Goal: Task Accomplishment & Management: Use online tool/utility

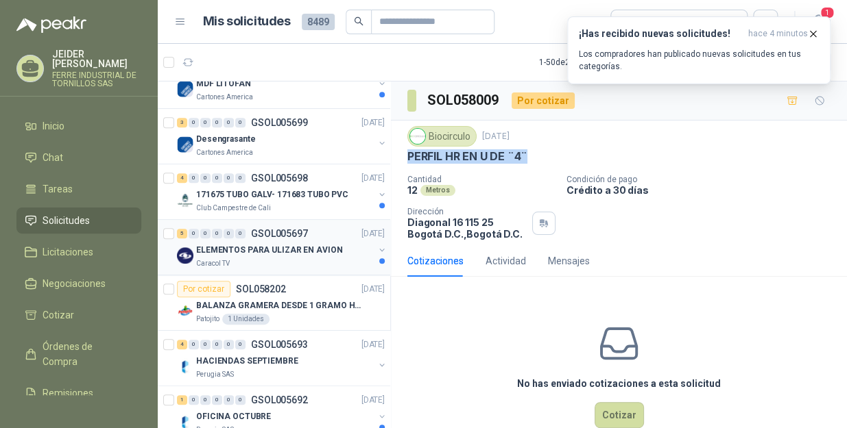
scroll to position [2449, 0]
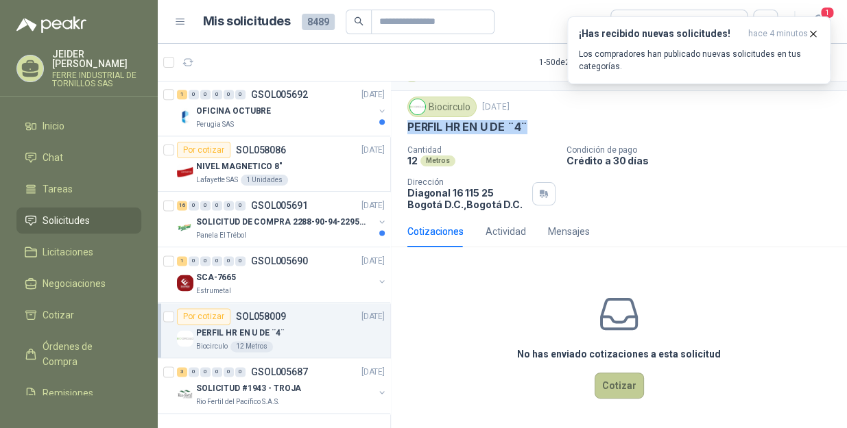
click at [611, 393] on button "Cotizar" at bounding box center [618, 386] width 49 height 26
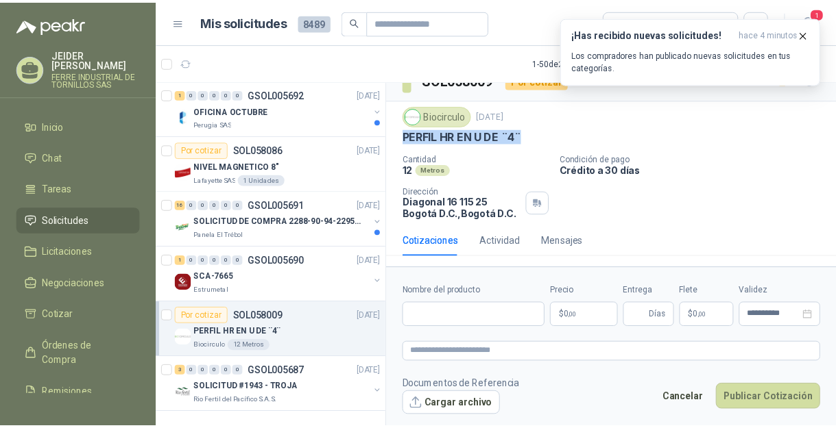
scroll to position [21, 0]
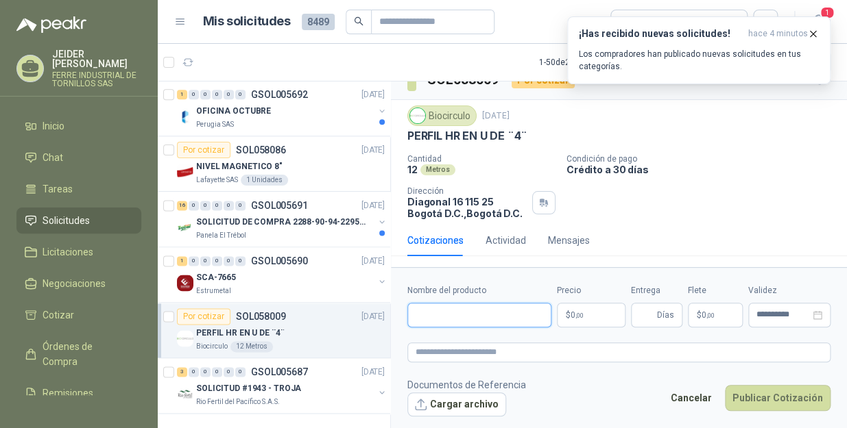
click at [470, 315] on input "Nombre del producto" at bounding box center [479, 315] width 144 height 25
paste input "**********"
type input "**********"
click at [583, 316] on body "[PERSON_NAME] INDUSTRIAL DE TORNILLOS SAS Inicio Chat Tareas Solicitudes Licita…" at bounding box center [423, 214] width 847 height 428
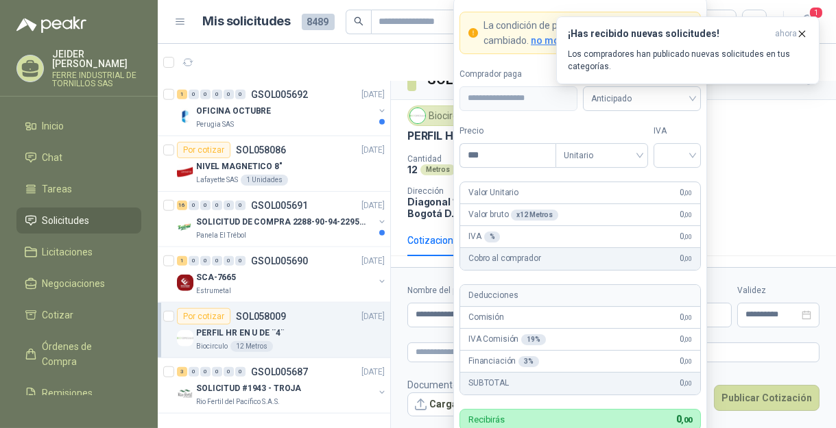
scroll to position [30, 0]
type input "*********"
click at [666, 156] on input "search" at bounding box center [676, 153] width 31 height 21
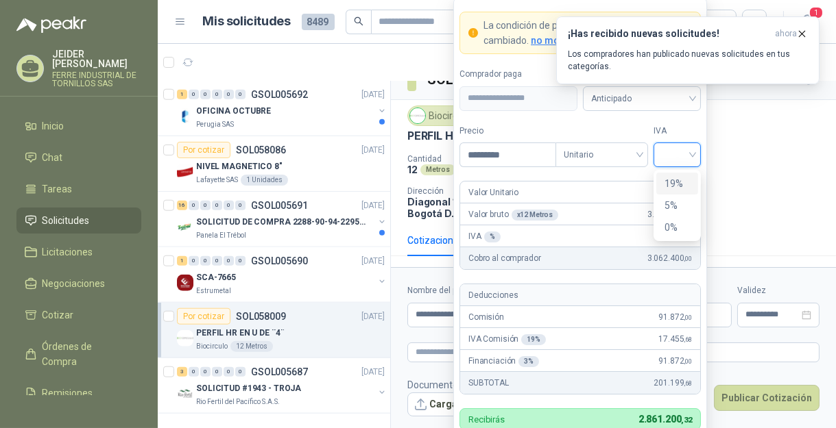
click at [691, 173] on div "19%" at bounding box center [677, 184] width 42 height 22
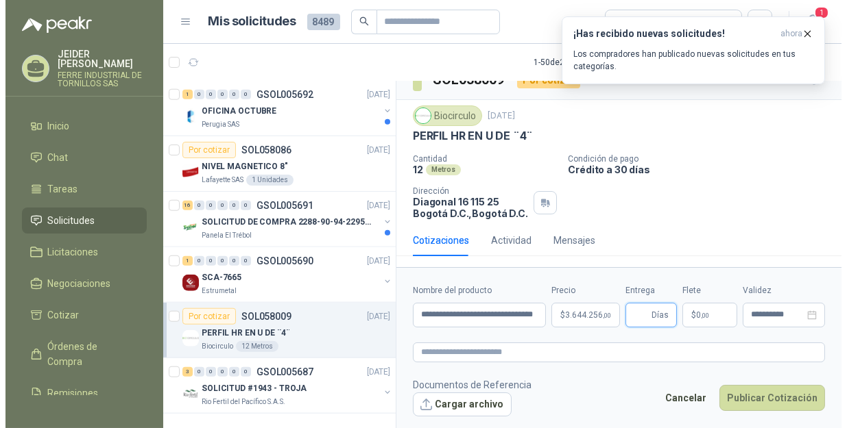
scroll to position [21, 0]
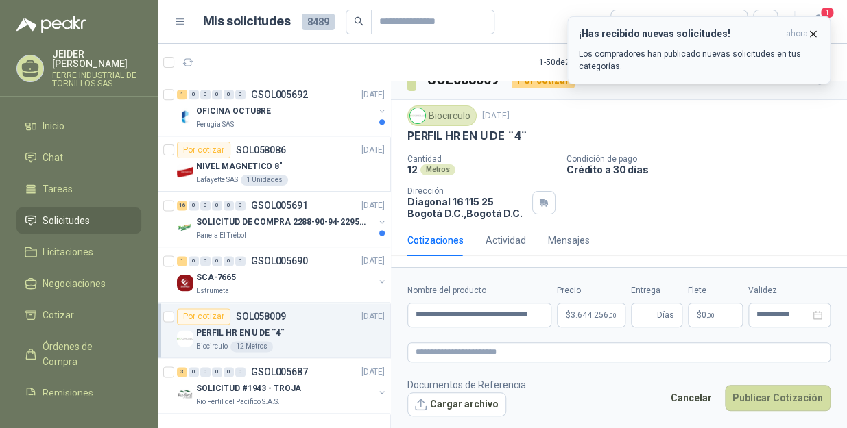
click at [813, 33] on icon "button" at bounding box center [812, 33] width 5 height 5
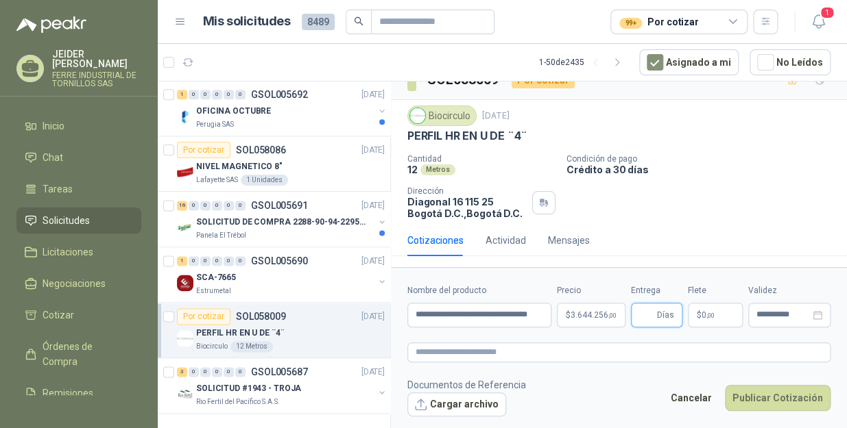
click at [639, 317] on input "Entrega" at bounding box center [646, 315] width 15 height 23
type input "*"
click at [717, 308] on p "$ 0 ,00" at bounding box center [714, 315] width 55 height 25
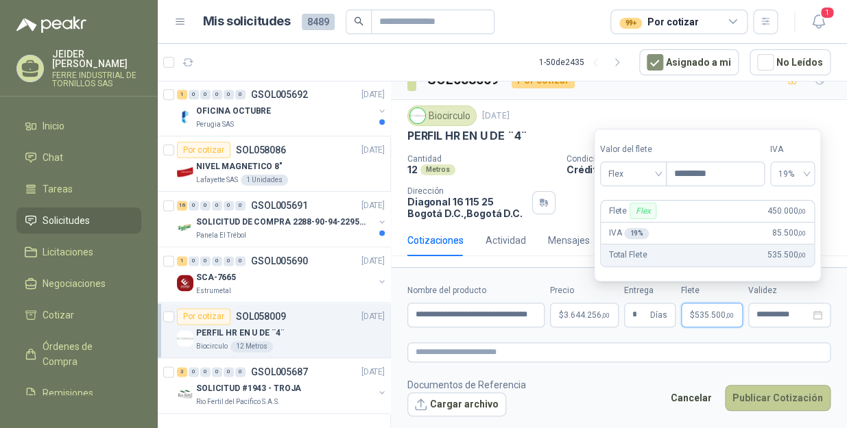
type input "*********"
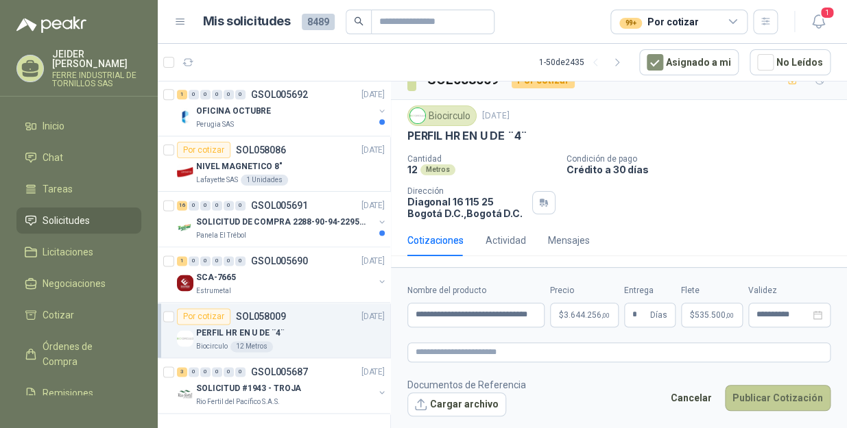
click at [788, 404] on button "Publicar Cotización" at bounding box center [777, 398] width 106 height 26
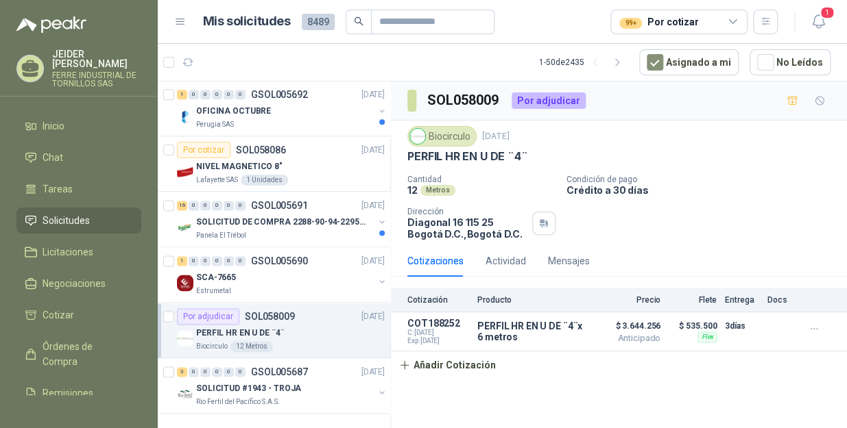
scroll to position [0, 0]
click at [270, 385] on div "SOLICITUD #1943 - TROJA" at bounding box center [285, 388] width 178 height 16
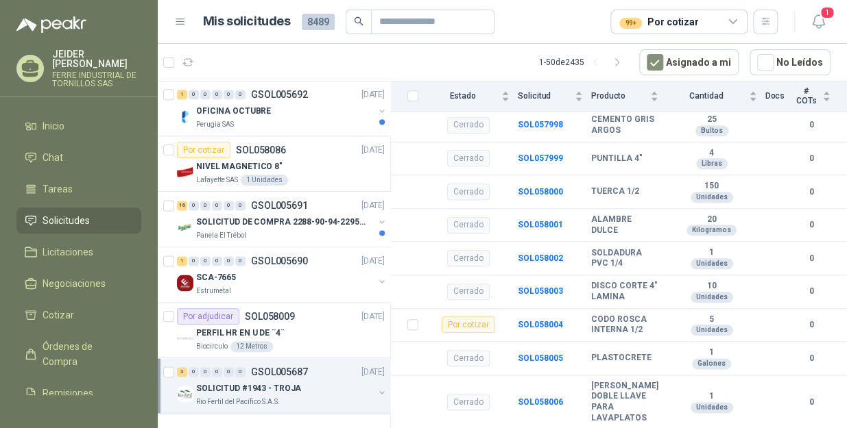
scroll to position [487, 0]
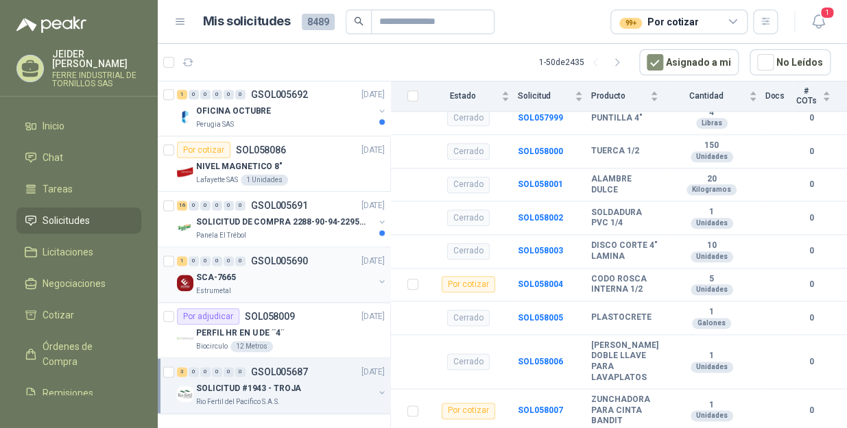
click at [252, 269] on div "SCA-7665" at bounding box center [285, 277] width 178 height 16
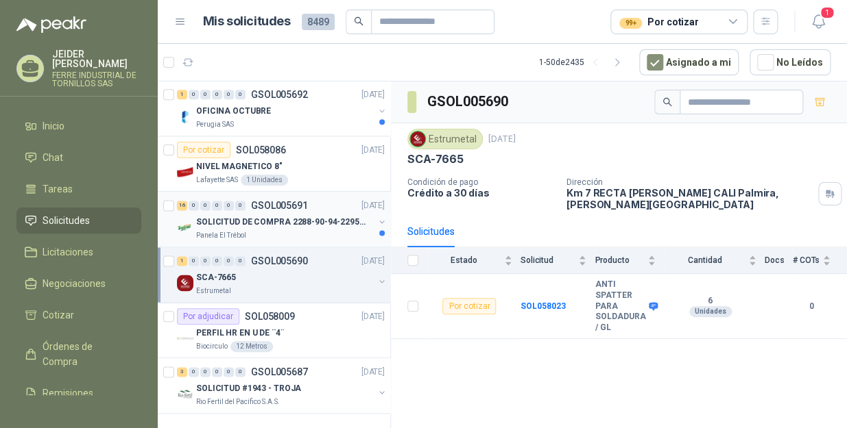
click at [315, 219] on div "SOLICITUD DE COMPRA 2288-90-94-2295-96-2301-02-04" at bounding box center [285, 222] width 178 height 16
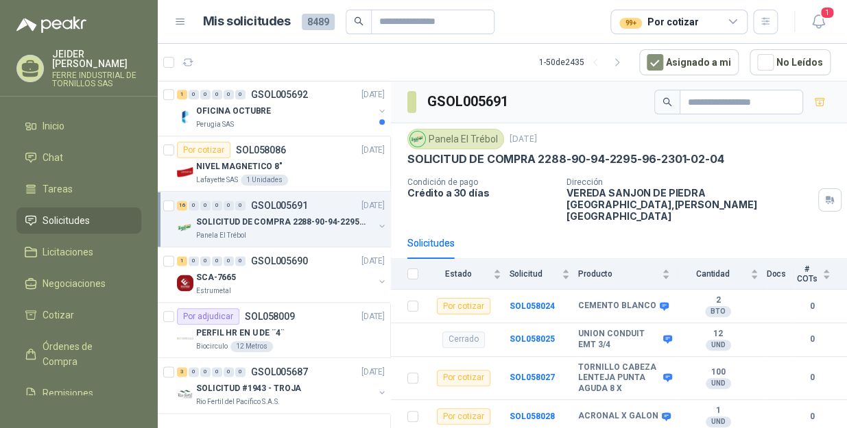
scroll to position [311, 0]
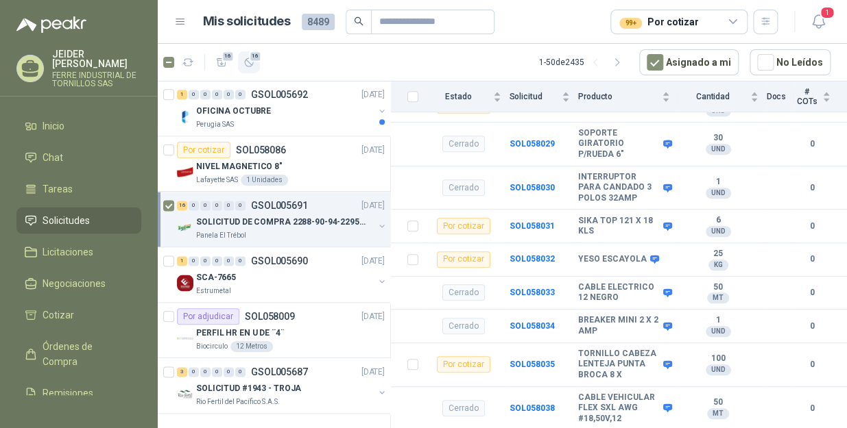
click at [257, 56] on span "16" at bounding box center [255, 56] width 13 height 11
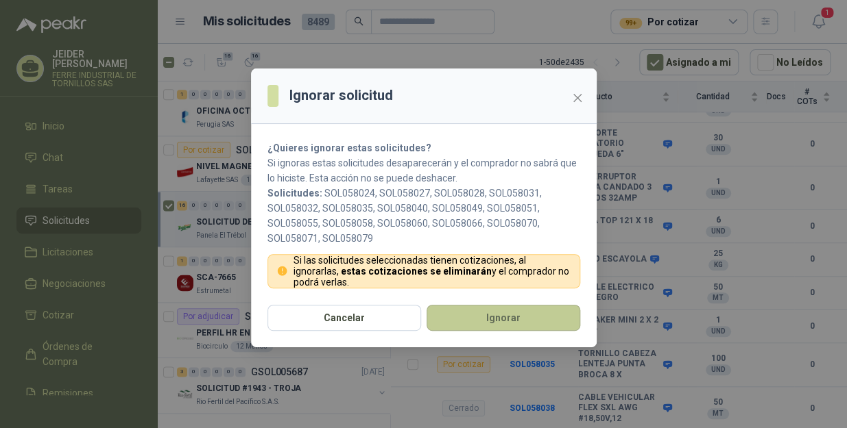
click at [513, 314] on button "Ignorar" at bounding box center [503, 318] width 154 height 26
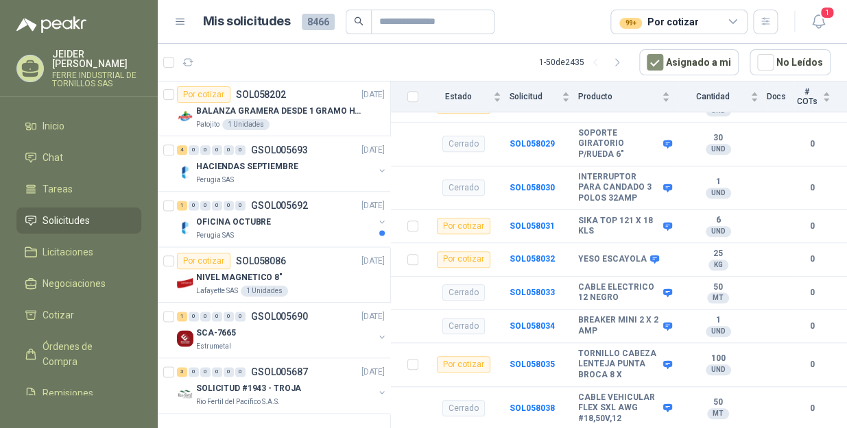
scroll to position [2439, 0]
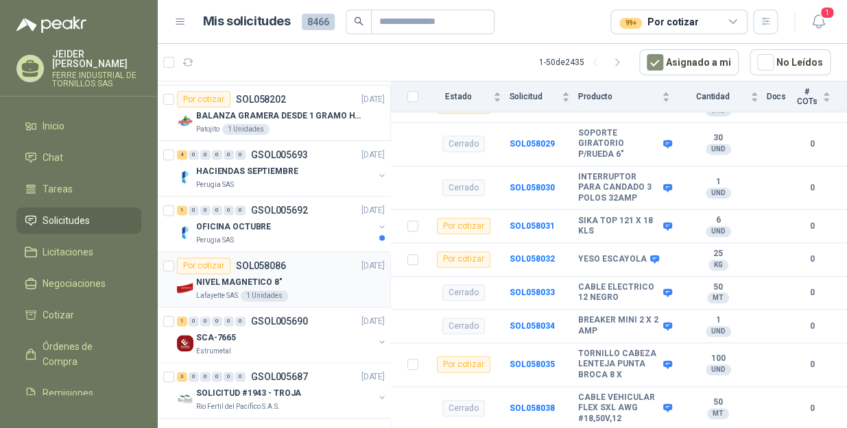
click at [314, 274] on div "NIVEL MAGNETICO 8"" at bounding box center [290, 282] width 188 height 16
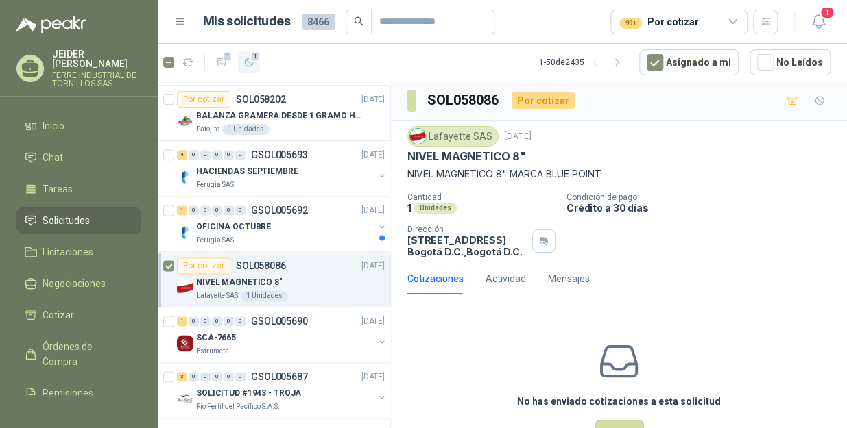
click at [252, 54] on span "1" at bounding box center [255, 56] width 10 height 11
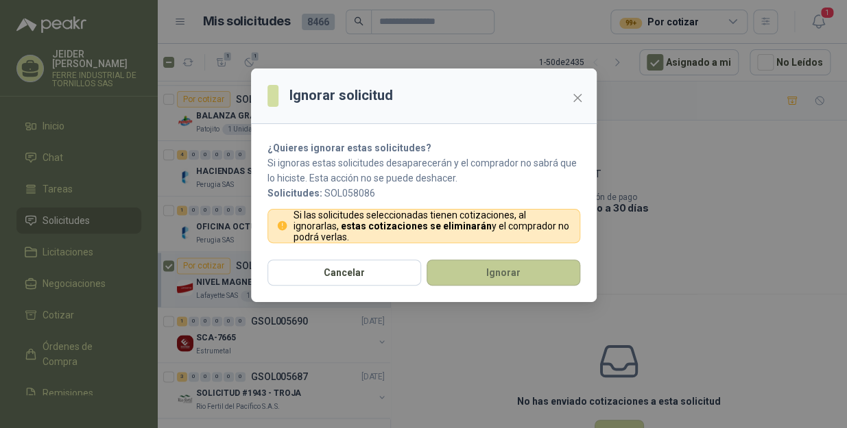
click at [520, 272] on button "Ignorar" at bounding box center [503, 273] width 154 height 26
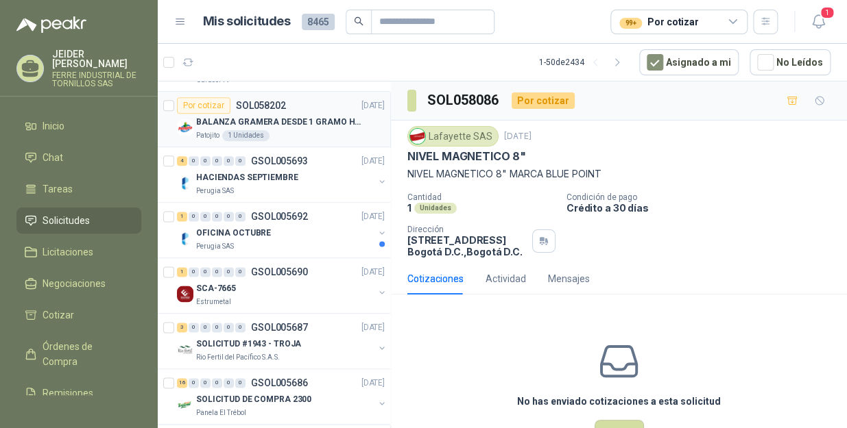
scroll to position [2439, 0]
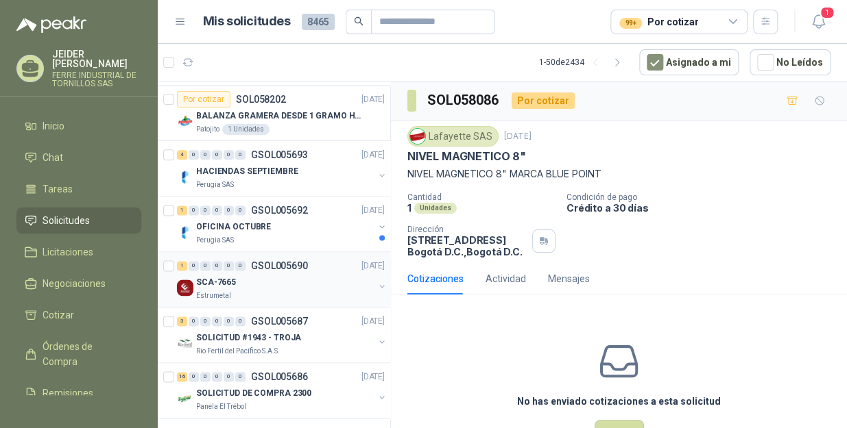
click at [293, 291] on div "Estrumetal" at bounding box center [285, 296] width 178 height 11
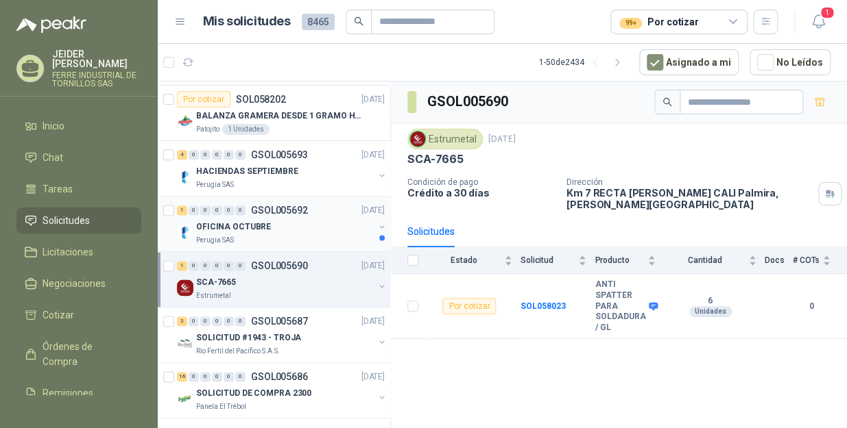
click at [274, 223] on div "OFICINA OCTUBRE" at bounding box center [285, 227] width 178 height 16
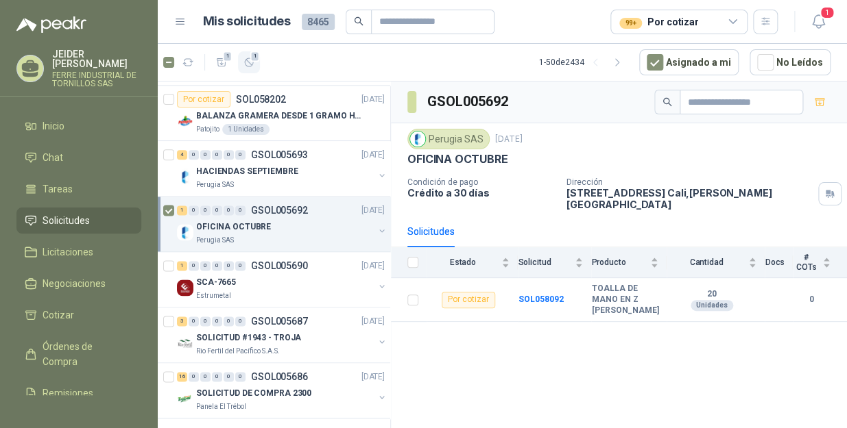
click at [258, 62] on button "1" at bounding box center [249, 62] width 22 height 22
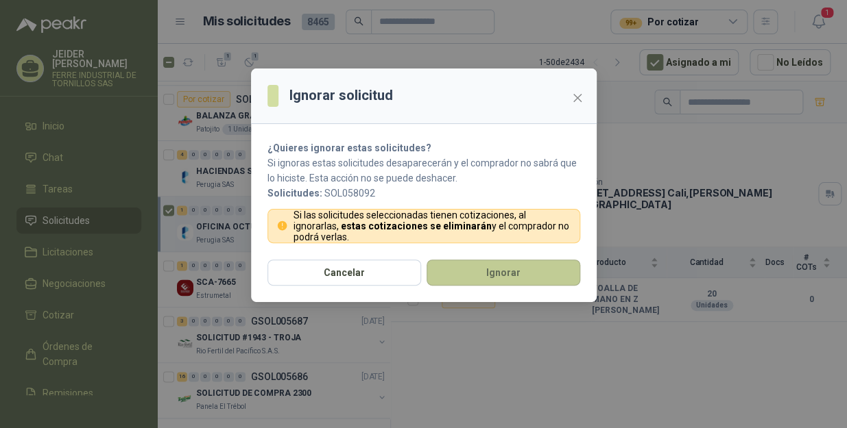
click at [466, 272] on button "Ignorar" at bounding box center [503, 273] width 154 height 26
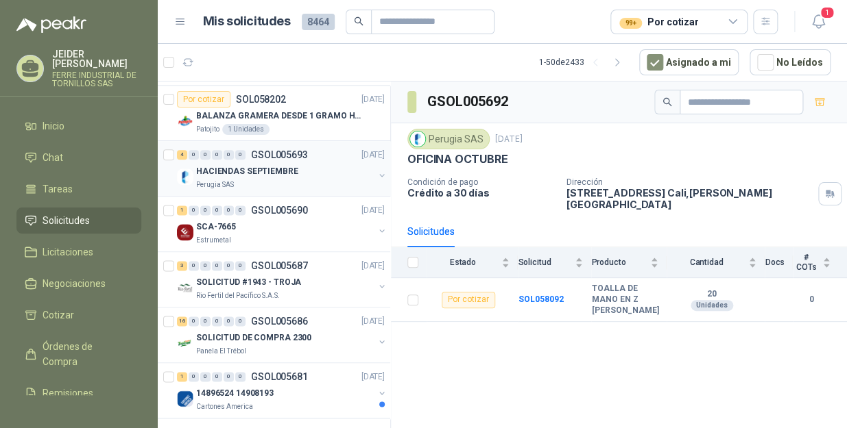
click at [345, 180] on div "Perugia SAS" at bounding box center [285, 185] width 178 height 11
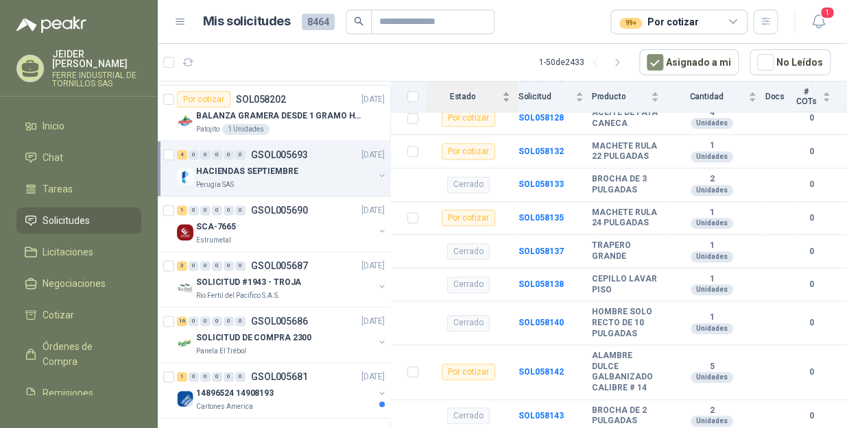
scroll to position [360, 0]
click at [245, 66] on icon "button" at bounding box center [249, 63] width 12 height 12
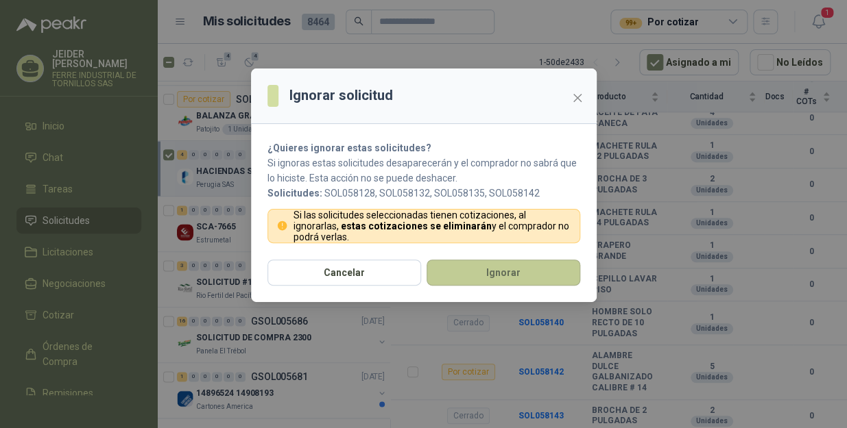
click at [494, 274] on button "Ignorar" at bounding box center [503, 273] width 154 height 26
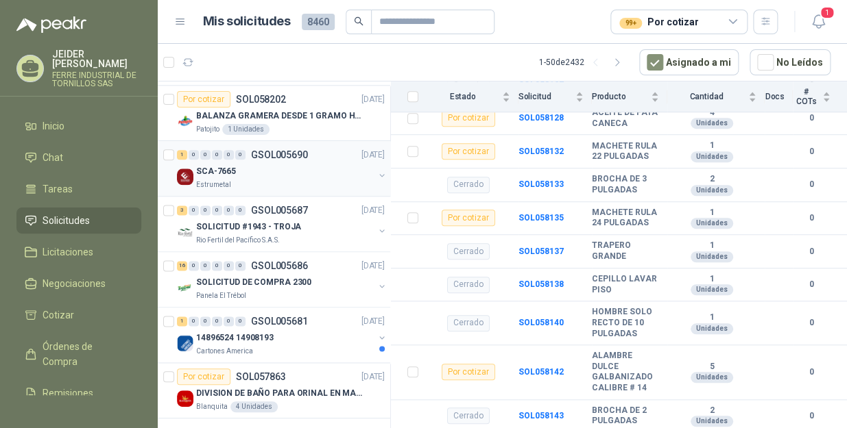
click at [321, 171] on div "SCA-7665" at bounding box center [285, 171] width 178 height 16
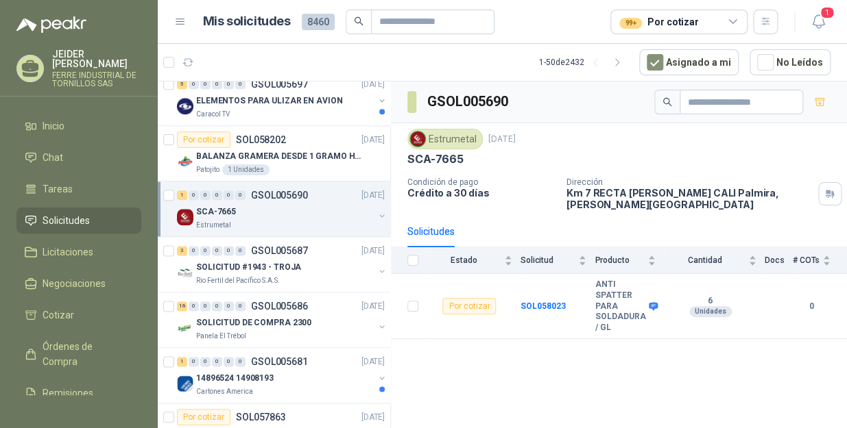
scroll to position [2376, 0]
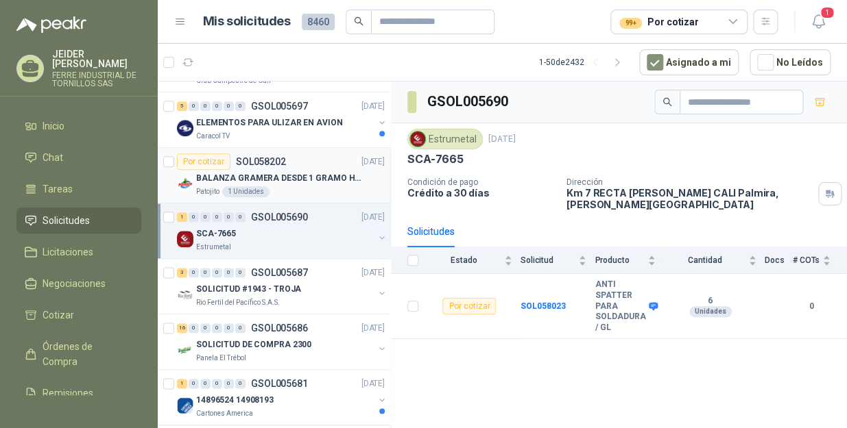
click at [328, 181] on div "BALANZA GRAMERA DESDE 1 GRAMO HASTA 5 GRAMOS" at bounding box center [290, 178] width 188 height 16
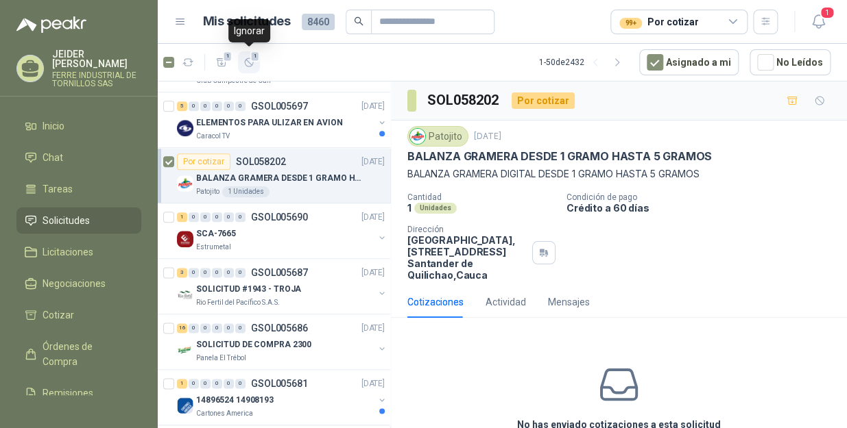
click at [249, 52] on button "1" at bounding box center [249, 62] width 22 height 22
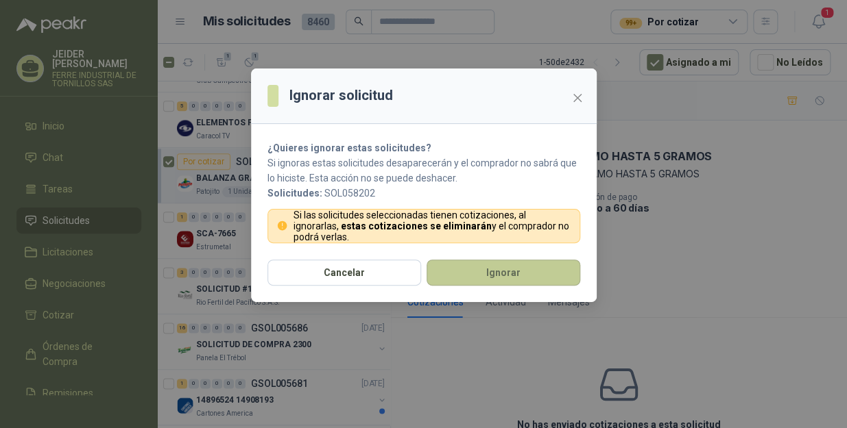
click at [526, 284] on button "Ignorar" at bounding box center [503, 273] width 154 height 26
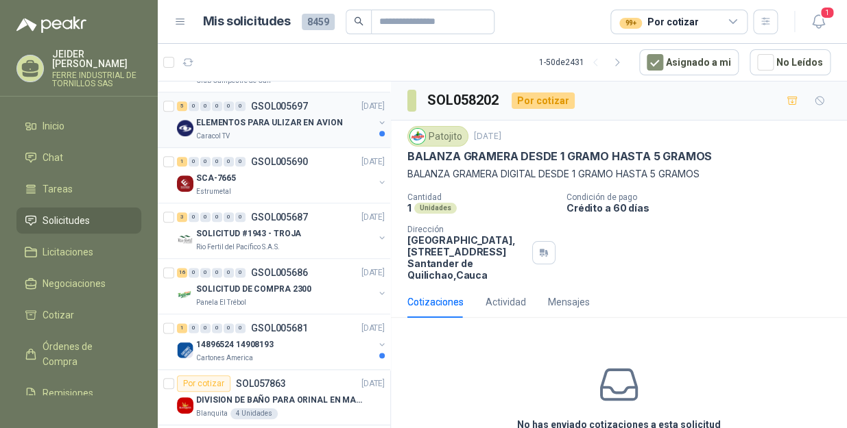
click at [319, 132] on div "Caracol TV" at bounding box center [285, 136] width 178 height 11
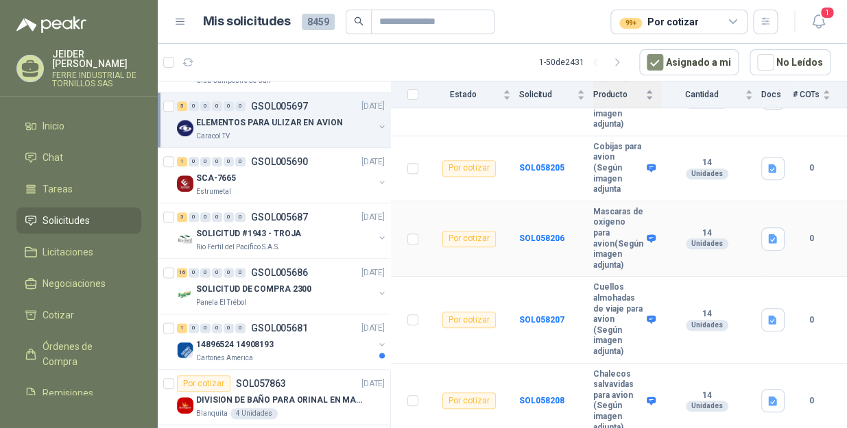
scroll to position [209, 0]
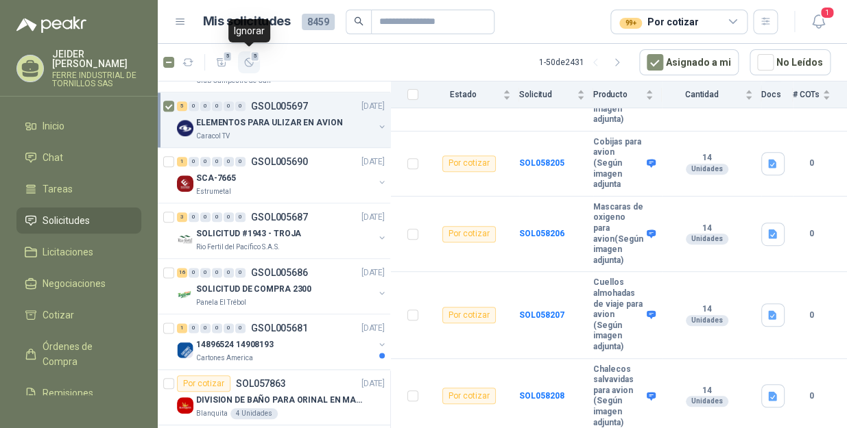
click at [254, 63] on button "5" at bounding box center [249, 62] width 22 height 22
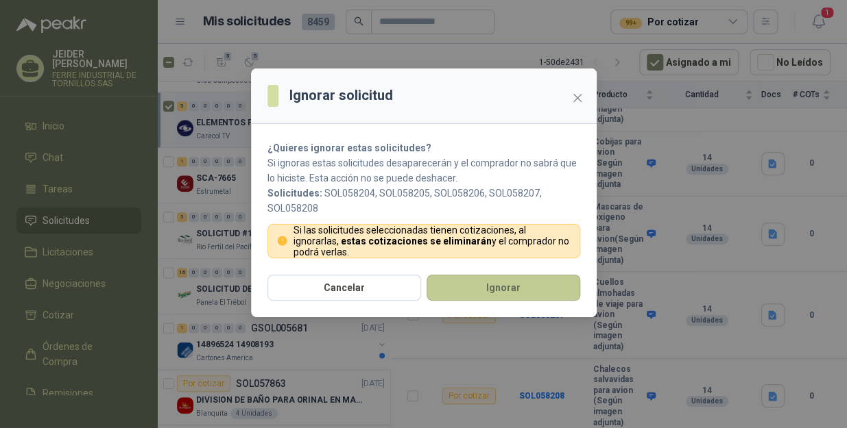
click at [541, 292] on button "Ignorar" at bounding box center [503, 288] width 154 height 26
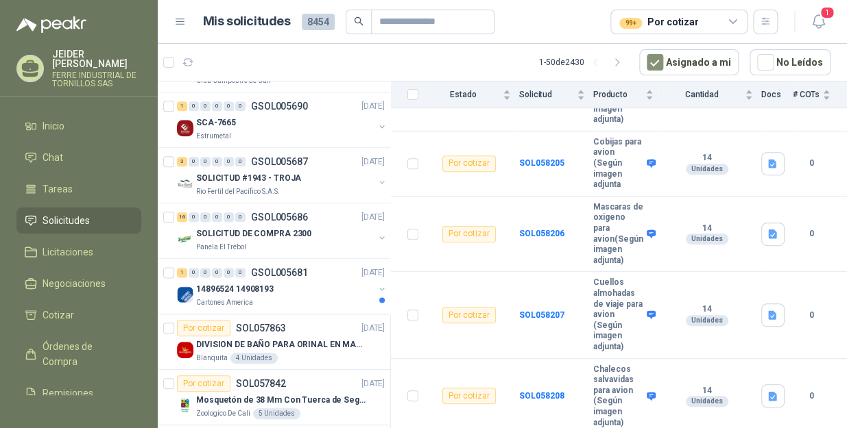
scroll to position [2314, 0]
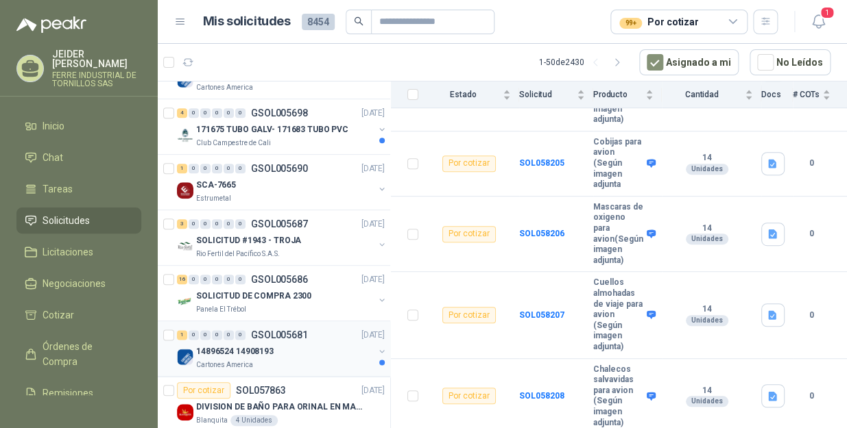
click at [317, 354] on div "14896524 14908193" at bounding box center [285, 351] width 178 height 16
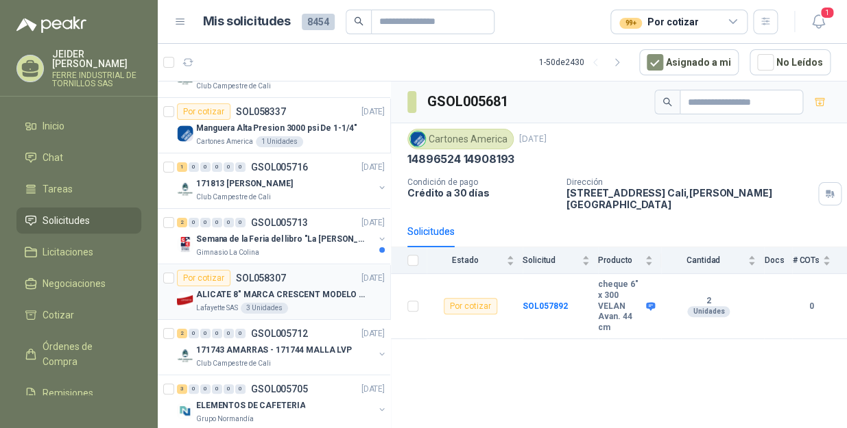
scroll to position [1753, 0]
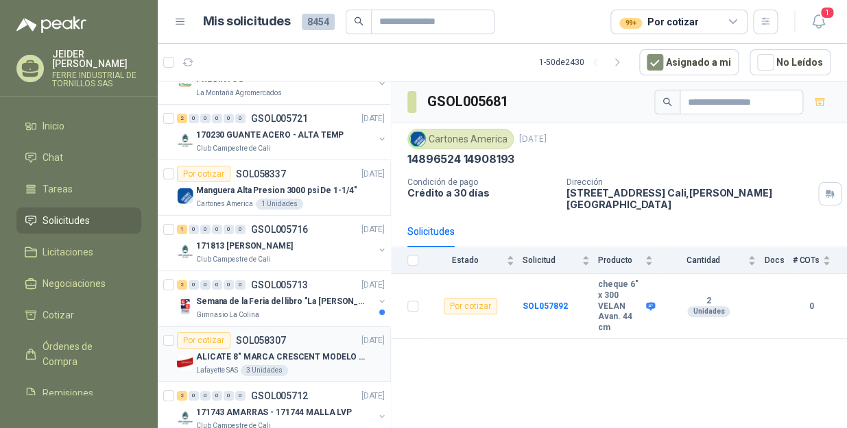
click at [301, 239] on div "171813 [PERSON_NAME]" at bounding box center [285, 246] width 178 height 16
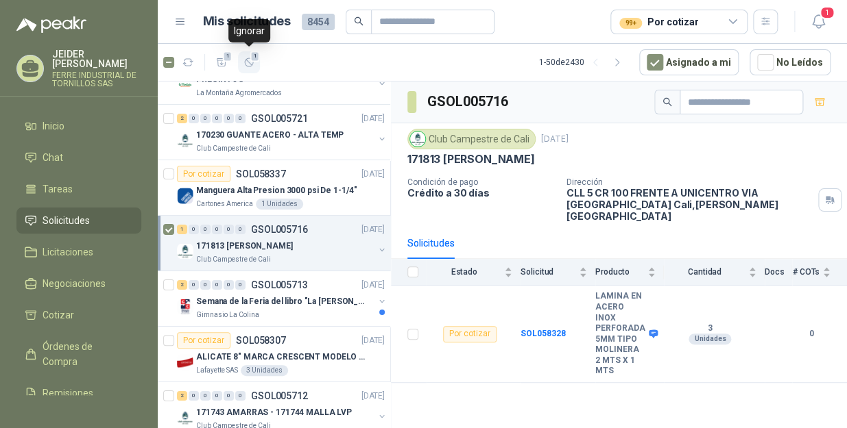
click at [241, 65] on button "1" at bounding box center [249, 62] width 22 height 22
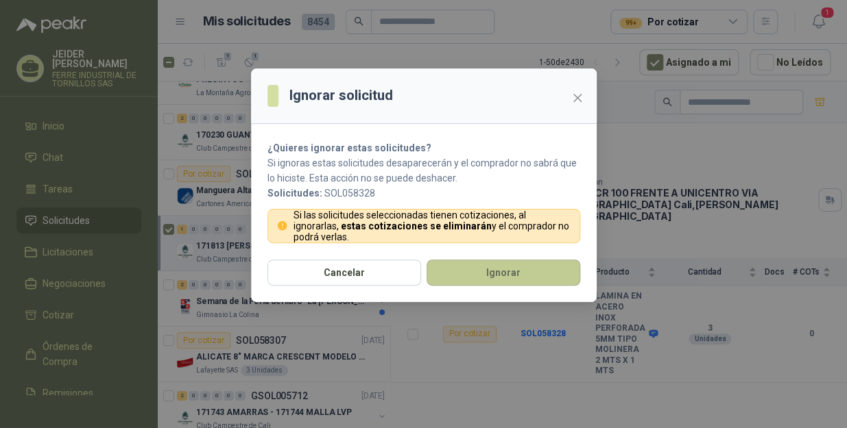
click at [458, 269] on button "Ignorar" at bounding box center [503, 273] width 154 height 26
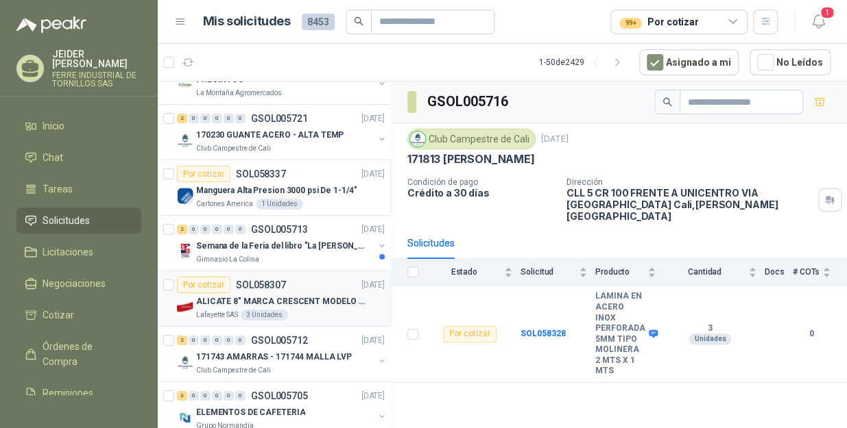
click at [264, 288] on div "Por cotizar SOL058307" at bounding box center [231, 285] width 109 height 16
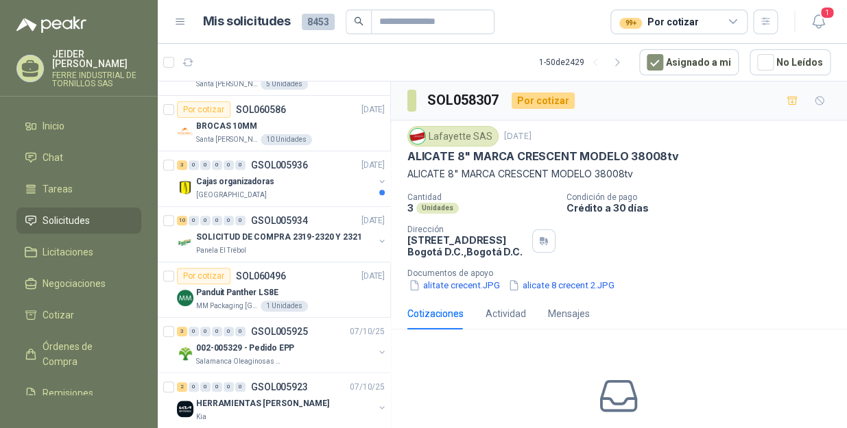
scroll to position [445, 0]
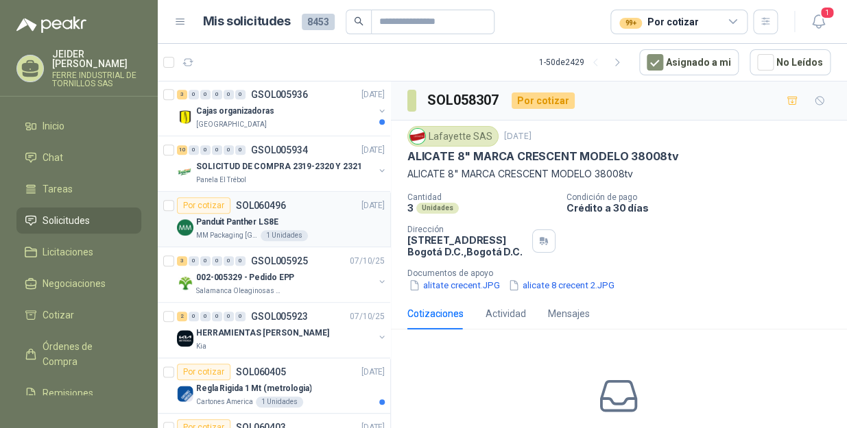
click at [240, 217] on p "Panduit Panther LS8E" at bounding box center [237, 222] width 82 height 13
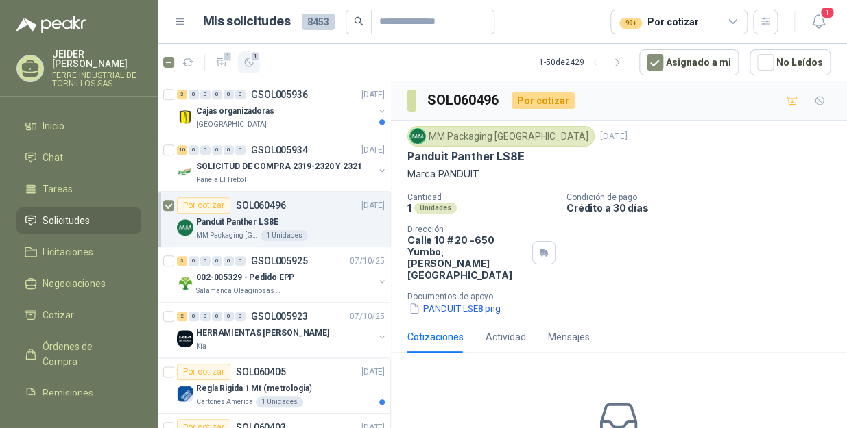
click at [249, 60] on icon "button" at bounding box center [249, 63] width 12 height 12
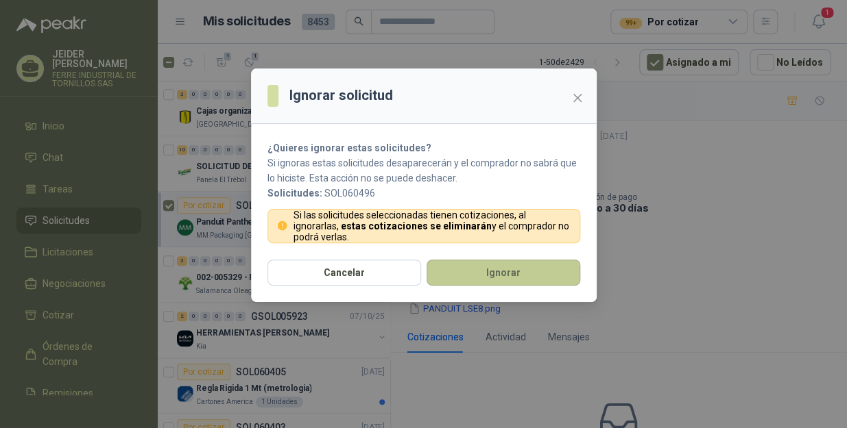
click at [511, 278] on button "Ignorar" at bounding box center [503, 273] width 154 height 26
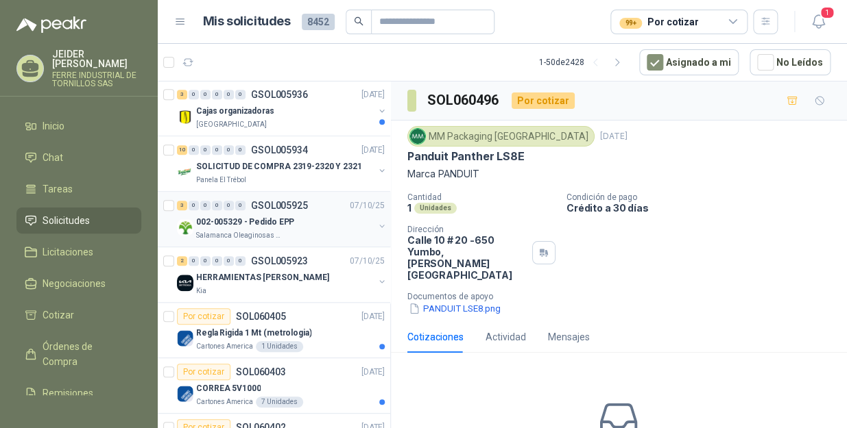
click at [274, 206] on p "GSOL005925" at bounding box center [279, 206] width 57 height 10
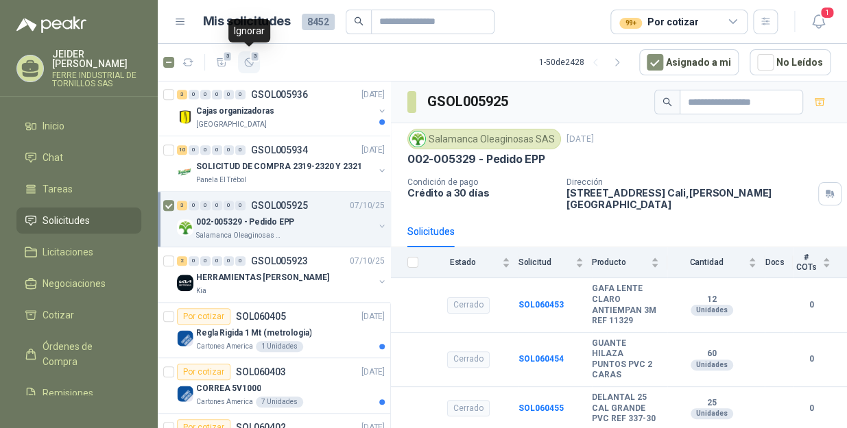
click at [244, 63] on icon "button" at bounding box center [249, 63] width 12 height 12
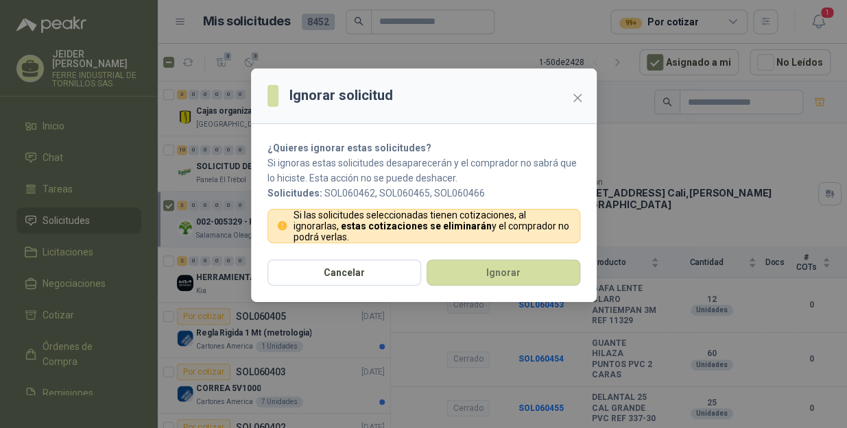
click at [454, 289] on div "Cancelar Ignorar" at bounding box center [423, 281] width 345 height 42
click at [459, 282] on button "Ignorar" at bounding box center [503, 273] width 154 height 26
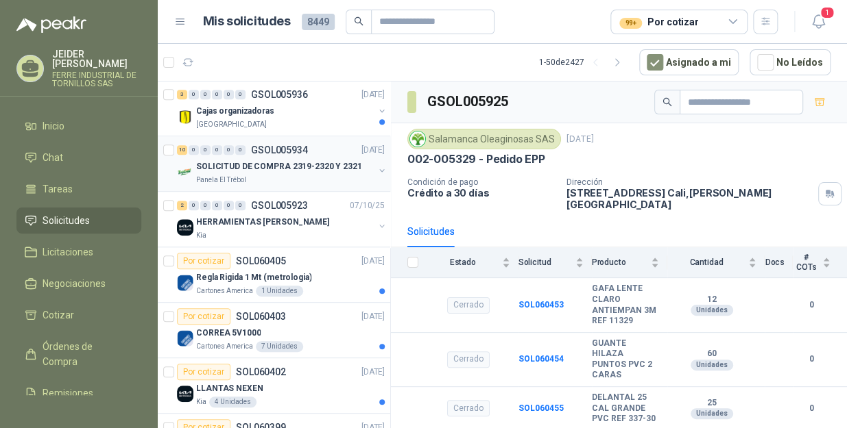
click at [328, 169] on p "SOLICITUD DE COMPRA 2319-2320 Y 2321" at bounding box center [279, 166] width 166 height 13
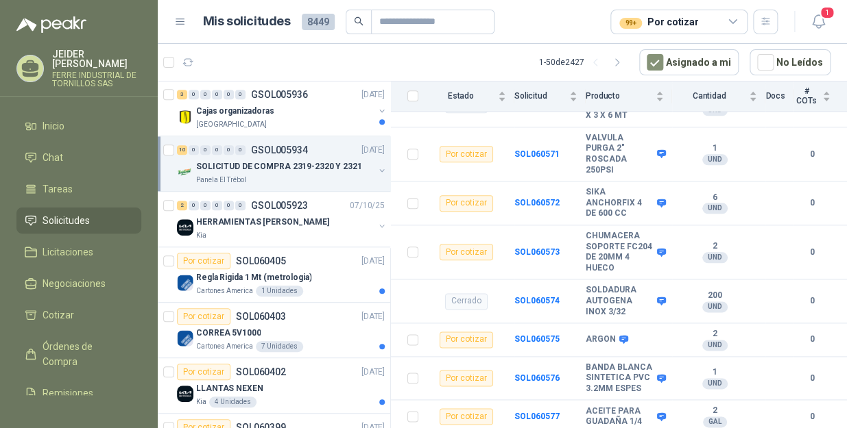
scroll to position [535, 0]
click at [171, 143] on div at bounding box center [170, 164] width 14 height 44
click at [242, 69] on button "10" at bounding box center [249, 62] width 22 height 22
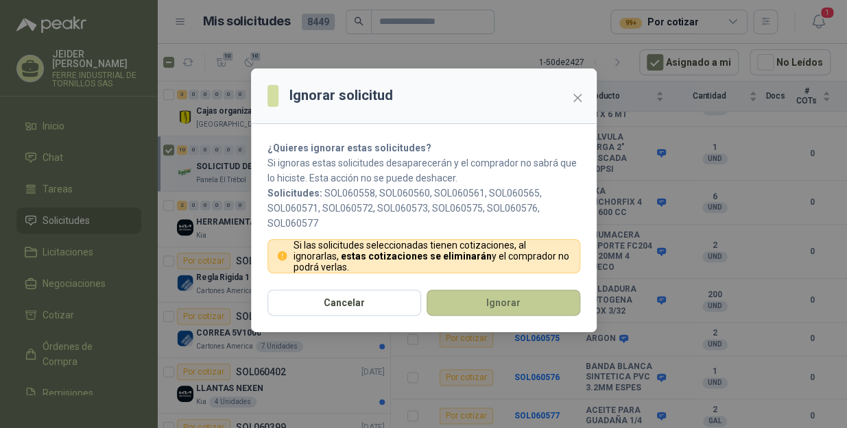
click at [452, 302] on button "Ignorar" at bounding box center [503, 303] width 154 height 26
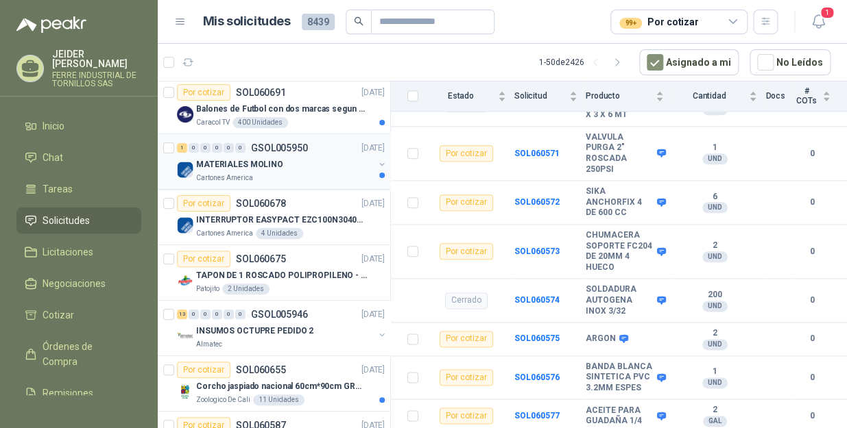
scroll to position [0, 0]
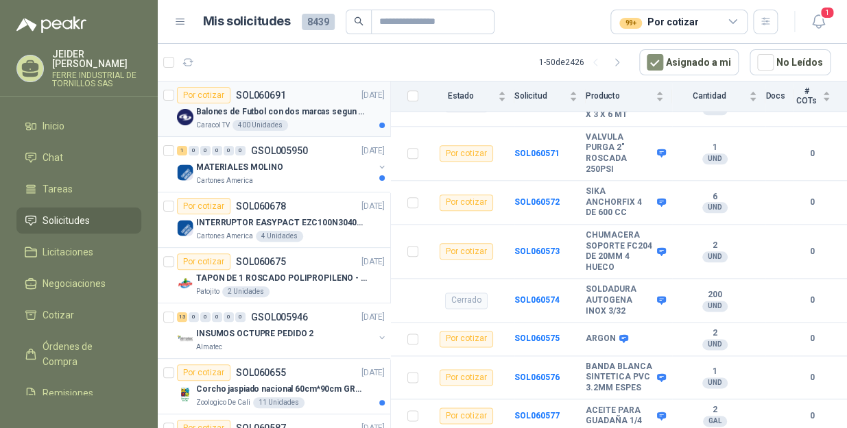
click at [339, 107] on p "Balones de Futbol con dos marcas segun adjunto. Adjuntar cotizacion en su forma…" at bounding box center [281, 112] width 171 height 13
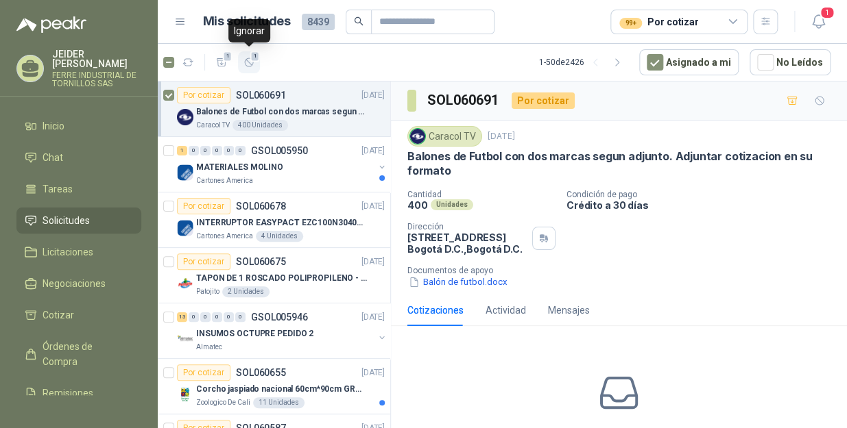
click at [240, 68] on button "1" at bounding box center [249, 62] width 22 height 22
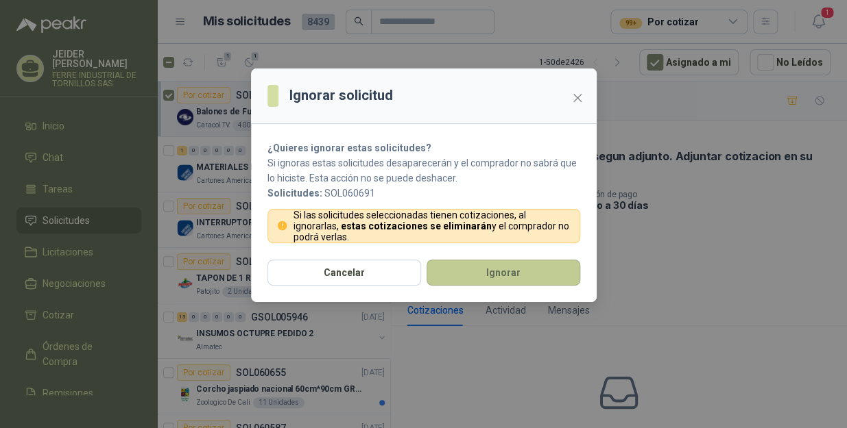
click at [507, 278] on button "Ignorar" at bounding box center [503, 273] width 154 height 26
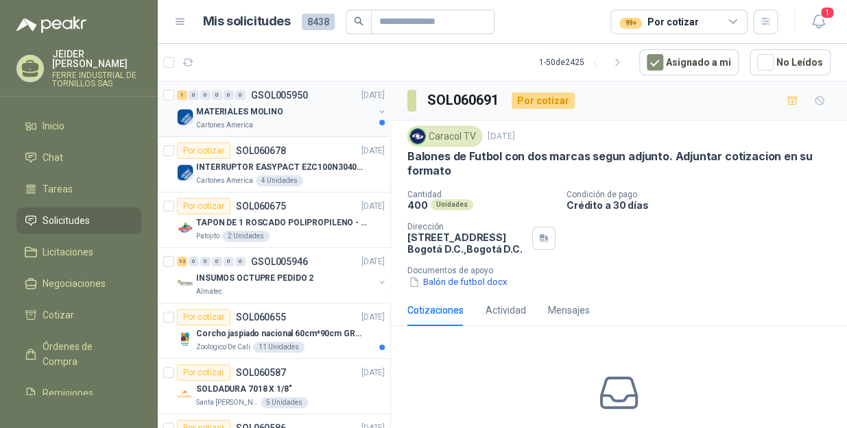
click at [317, 112] on div "MATERIALES MOLINO" at bounding box center [285, 111] width 178 height 16
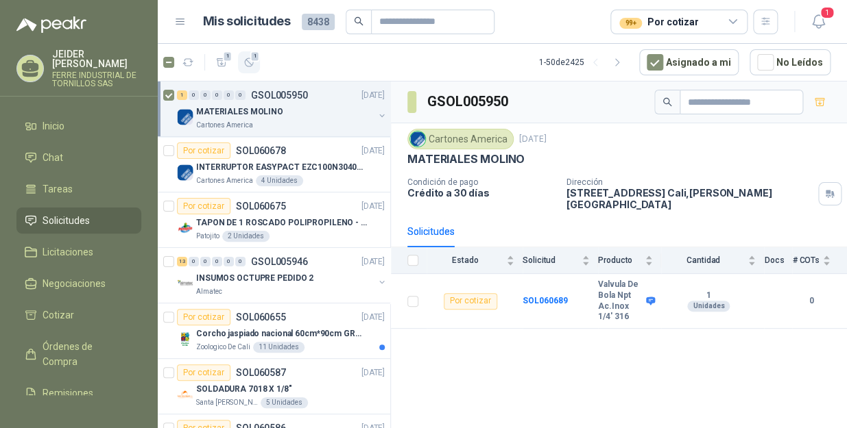
click at [246, 69] on button "1" at bounding box center [249, 62] width 22 height 22
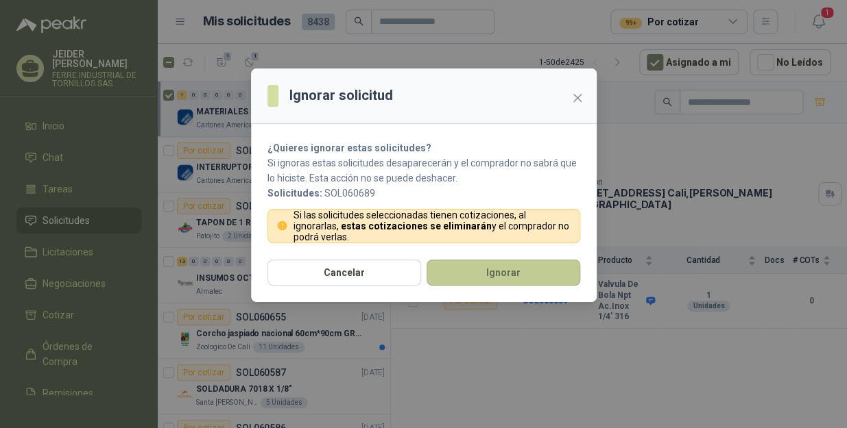
click at [528, 274] on button "Ignorar" at bounding box center [503, 273] width 154 height 26
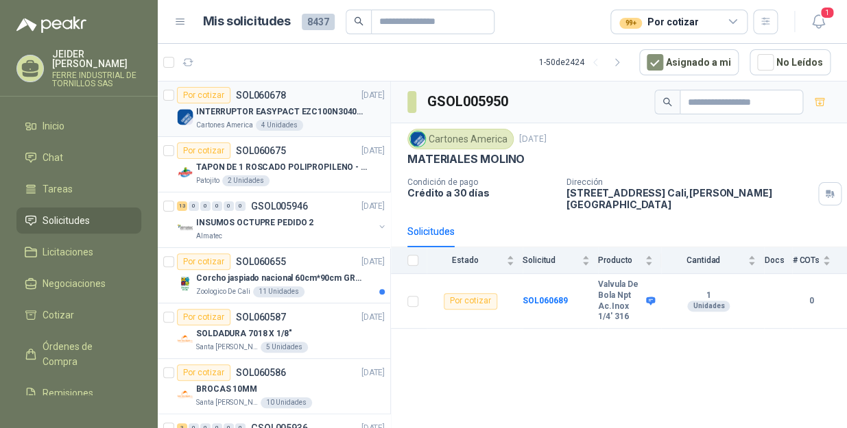
click at [313, 114] on p "INTERRUPTOR EASYPACT EZC100N3040C 40AMP 25K [PERSON_NAME]" at bounding box center [281, 112] width 171 height 13
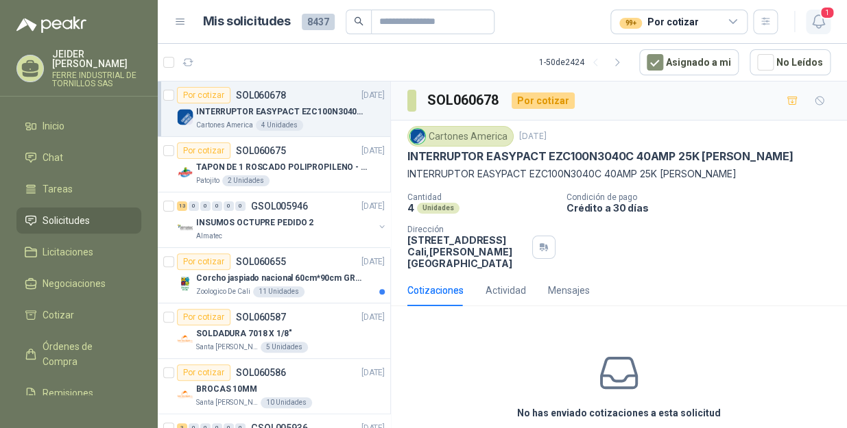
click at [814, 27] on icon "button" at bounding box center [817, 21] width 17 height 17
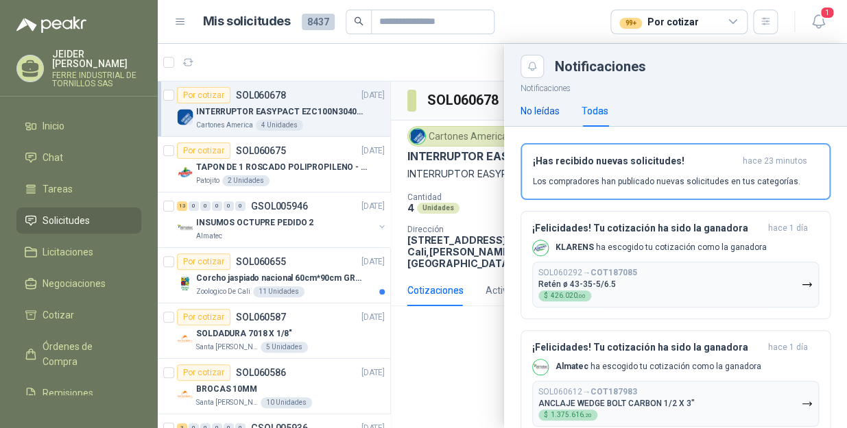
click at [553, 114] on div "No leídas" at bounding box center [539, 110] width 39 height 15
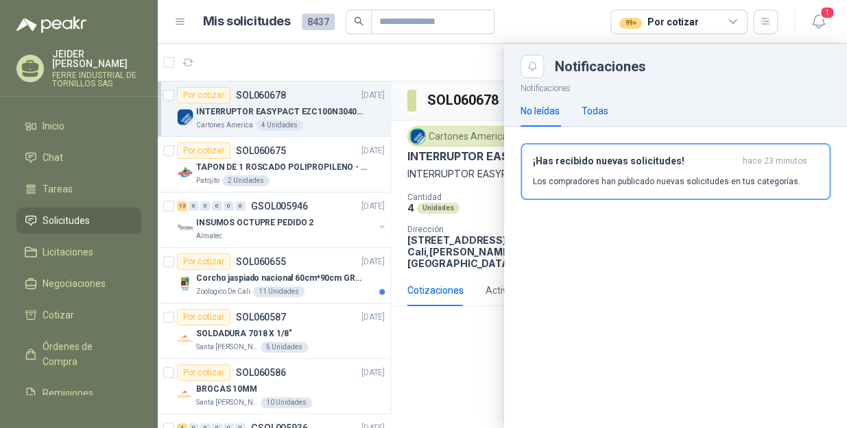
drag, startPoint x: 592, startPoint y: 108, endPoint x: 598, endPoint y: 113, distance: 8.3
click at [594, 108] on div "Todas" at bounding box center [594, 110] width 27 height 15
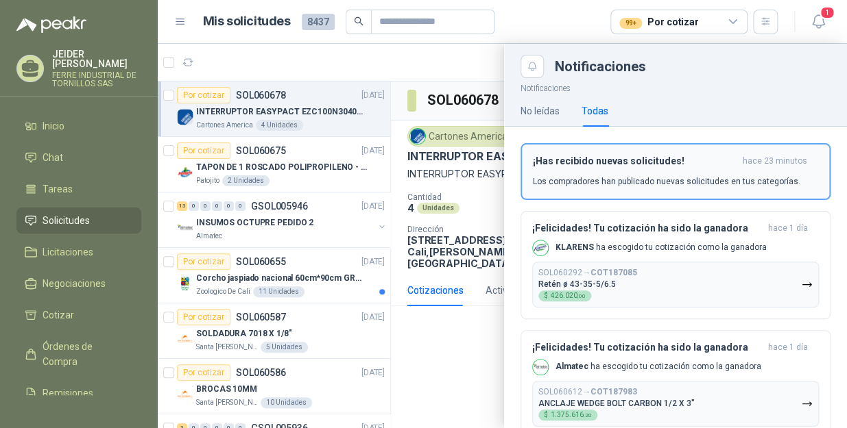
click at [602, 172] on div "¡Has recibido nuevas solicitudes! hace 23 minutos Los compradores han publicado…" at bounding box center [675, 172] width 285 height 32
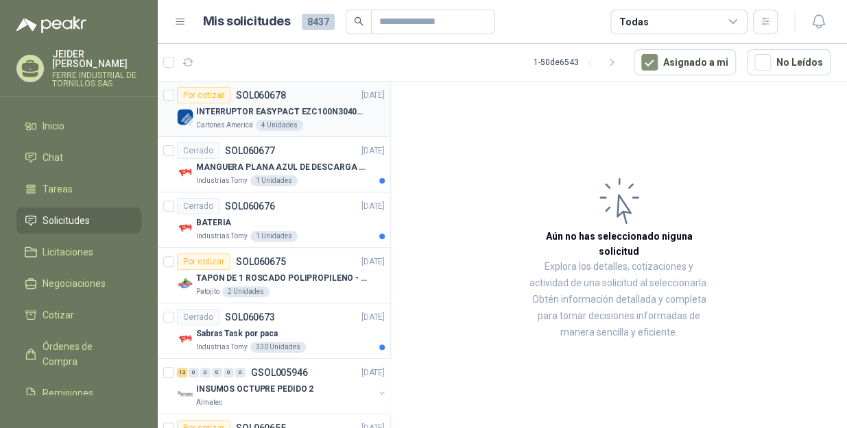
click at [328, 117] on p "INTERRUPTOR EASYPACT EZC100N3040C 40AMP 25K [PERSON_NAME]" at bounding box center [281, 112] width 171 height 13
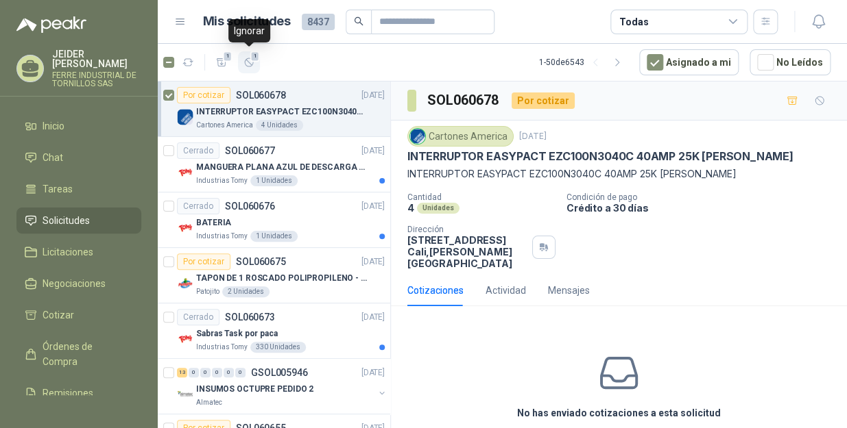
click at [247, 71] on button "1" at bounding box center [249, 62] width 22 height 22
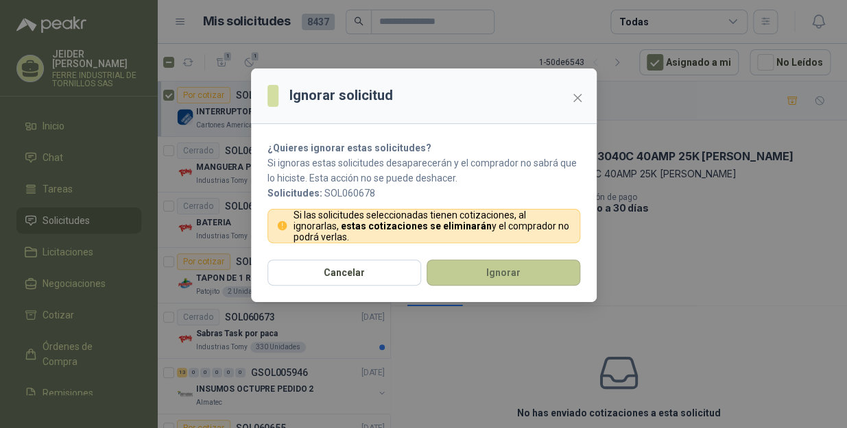
click at [486, 260] on button "Ignorar" at bounding box center [503, 273] width 154 height 26
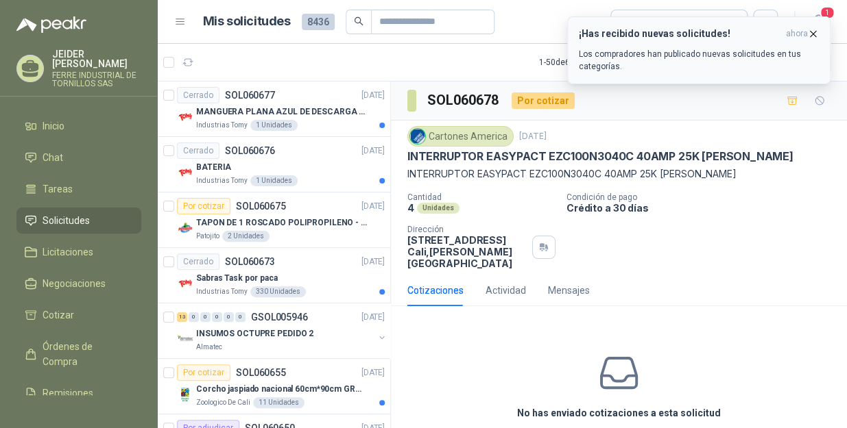
click at [813, 32] on icon "button" at bounding box center [813, 34] width 12 height 12
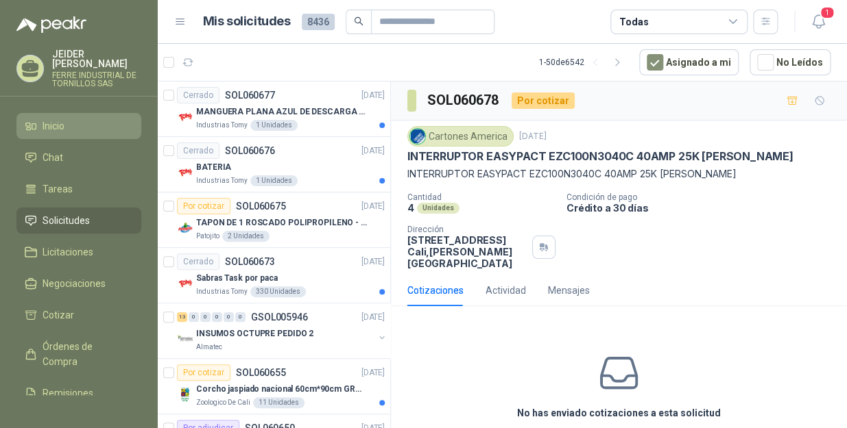
click at [77, 119] on li "Inicio" at bounding box center [79, 126] width 108 height 15
